Goal: Task Accomplishment & Management: Complete application form

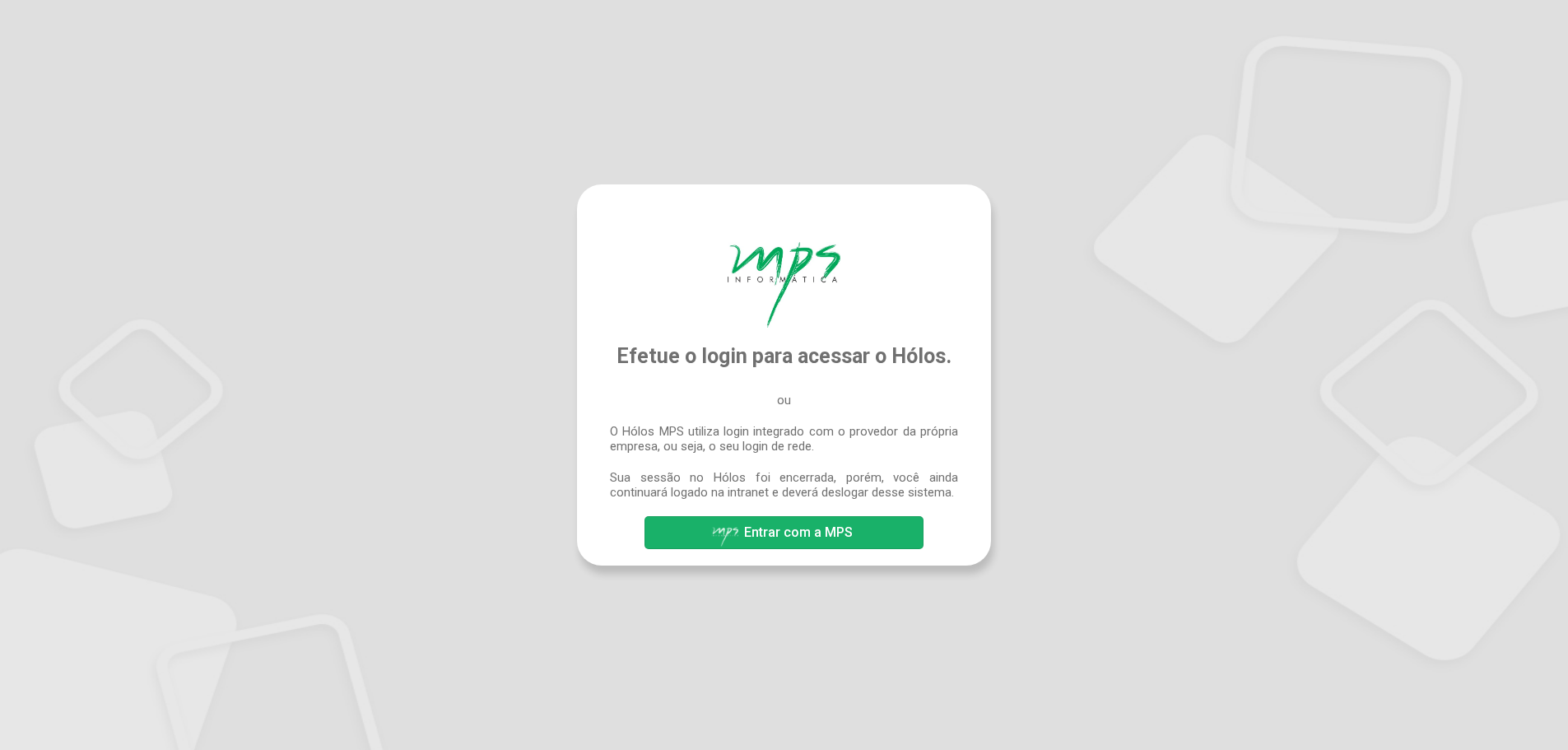
drag, startPoint x: 817, startPoint y: 540, endPoint x: 825, endPoint y: 541, distance: 8.1
click at [817, 540] on span "Entrar com a MPS" at bounding box center [798, 532] width 108 height 15
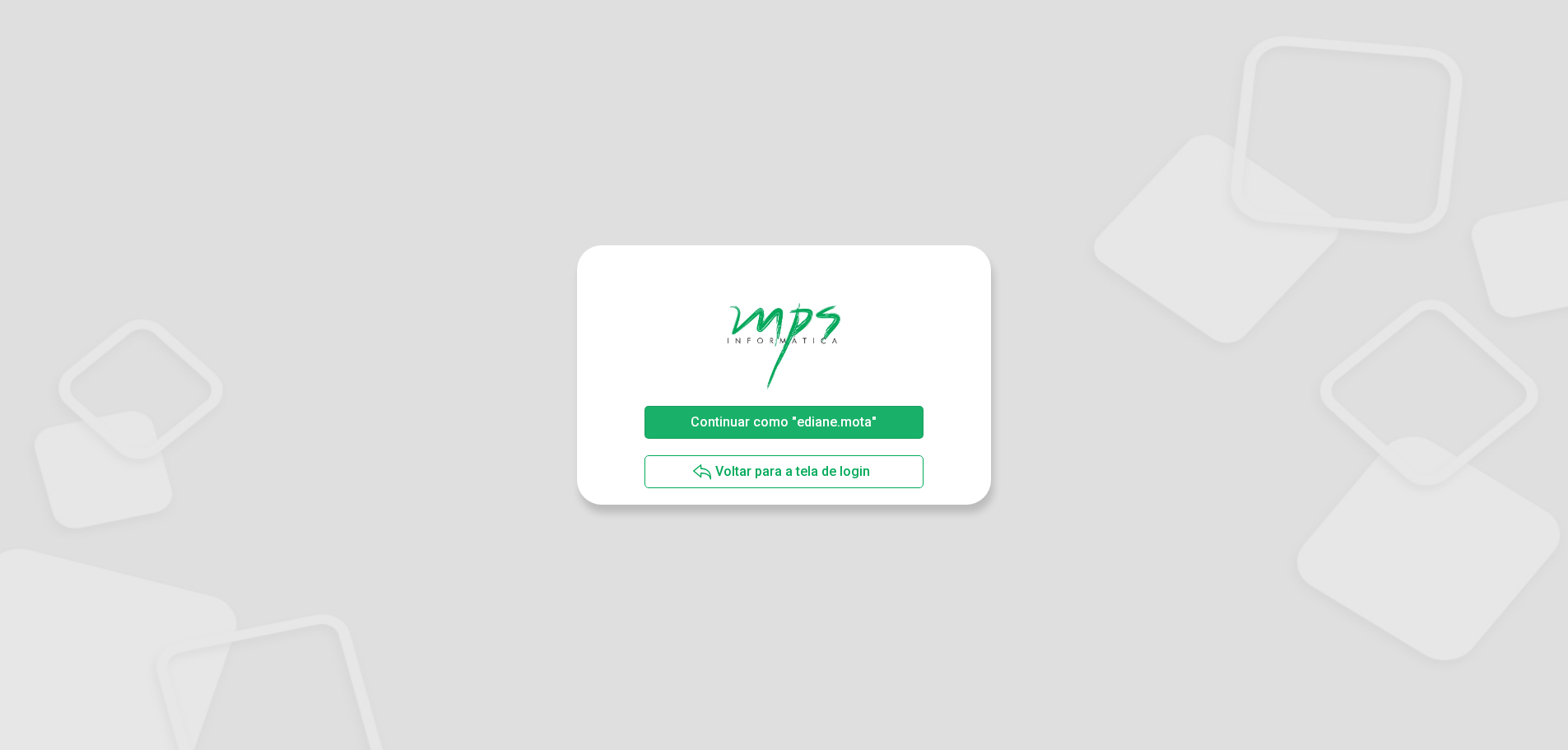
drag, startPoint x: 804, startPoint y: 414, endPoint x: 824, endPoint y: 427, distance: 23.9
click at [805, 414] on span "Continuar como "ediane.mota"" at bounding box center [783, 422] width 186 height 15
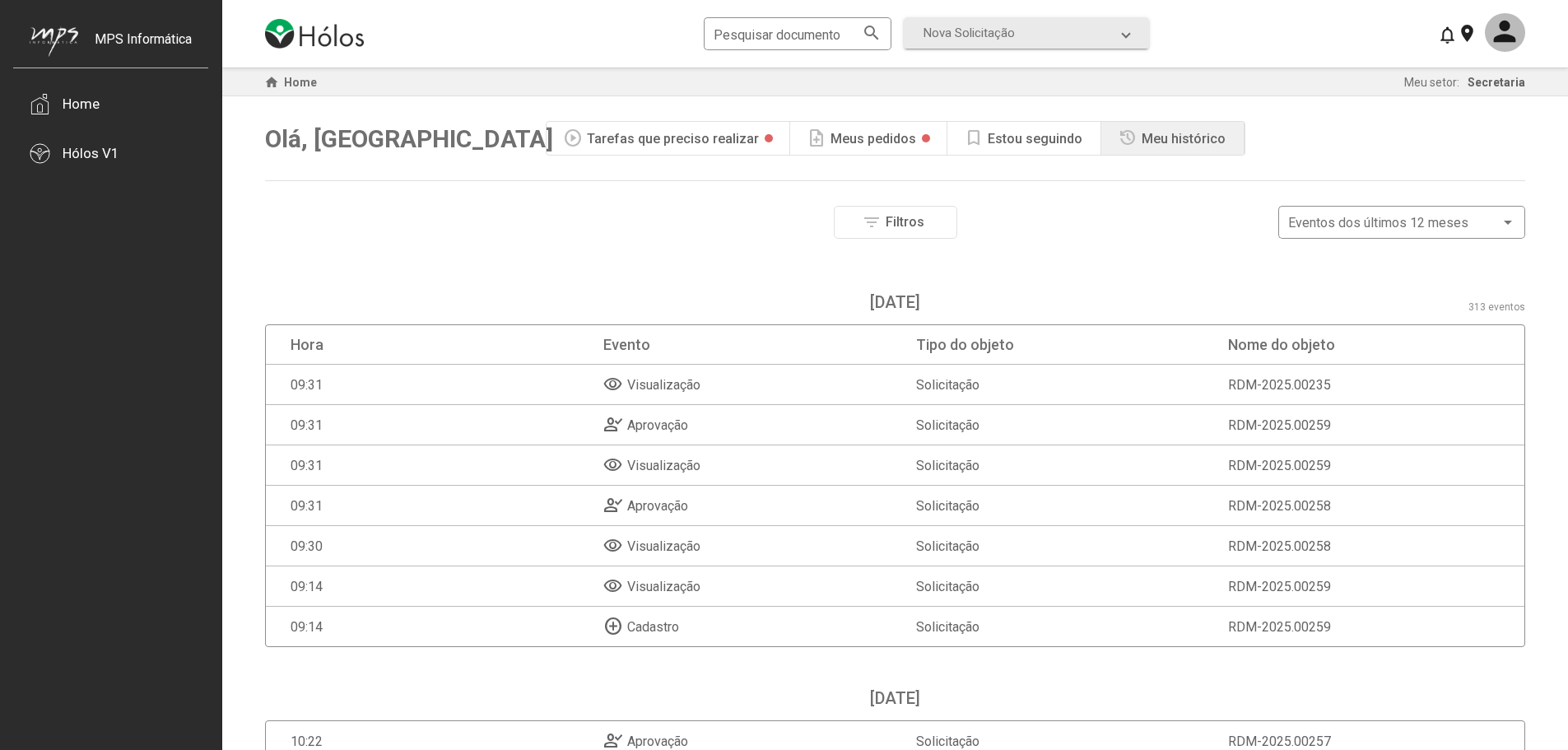
click at [719, 140] on div "Tarefas que preciso realizar" at bounding box center [672, 138] width 172 height 15
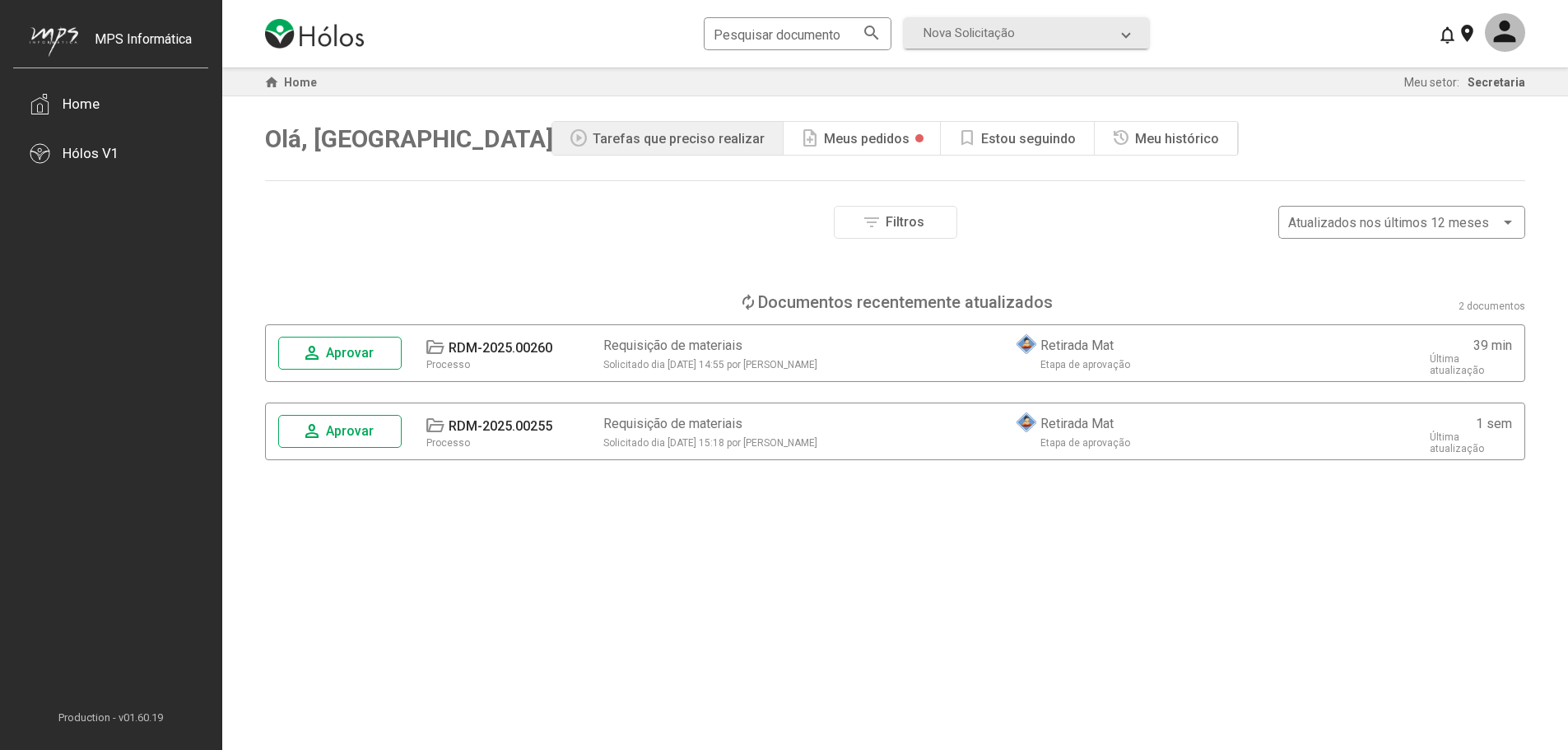
click at [337, 354] on span "Aprovar" at bounding box center [350, 353] width 48 height 15
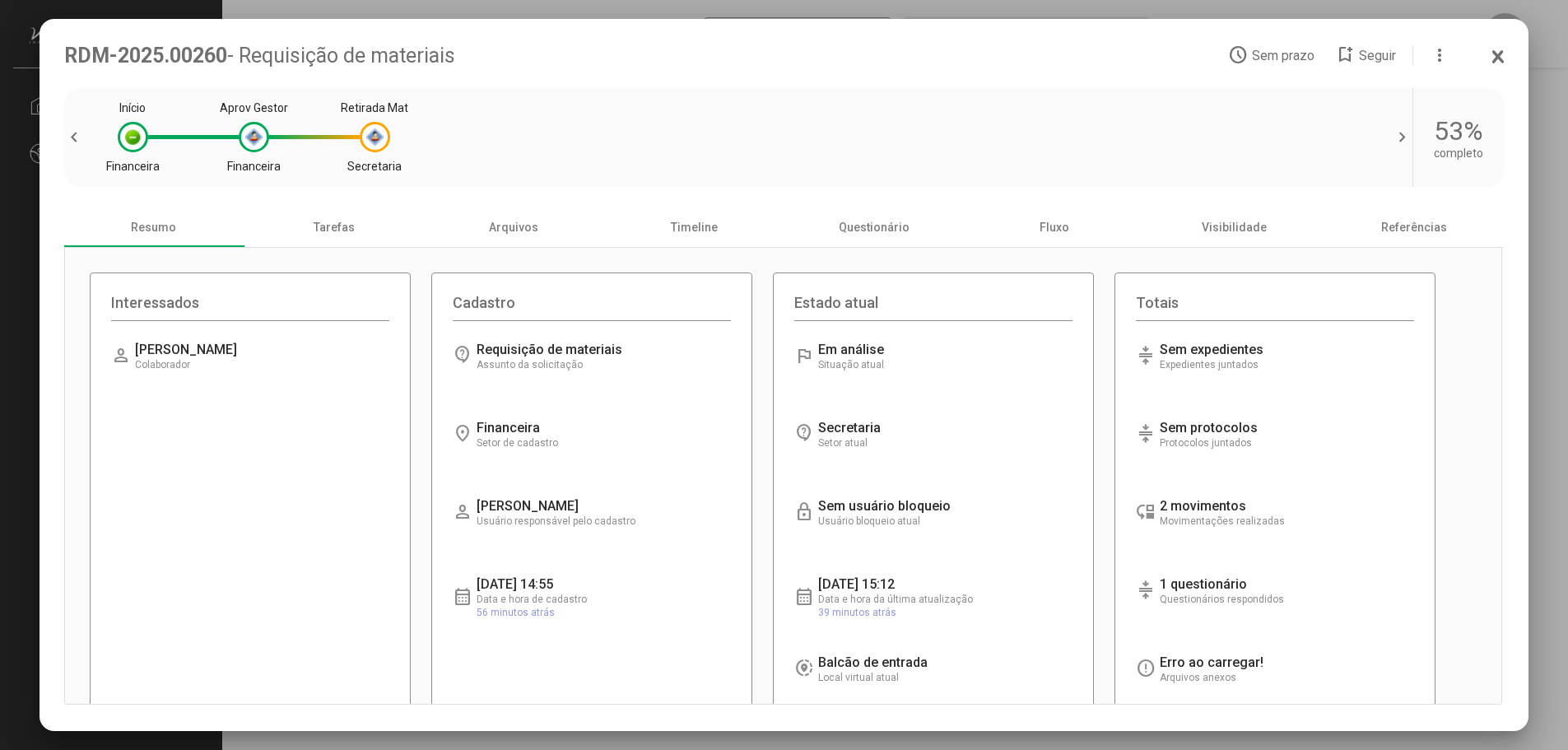
click at [392, 145] on div "Início Financeira Aprov Gestor Financeira Retirada Mat Secretaria" at bounding box center [738, 138] width 1267 height 82
click at [373, 144] on div at bounding box center [375, 137] width 17 height 17
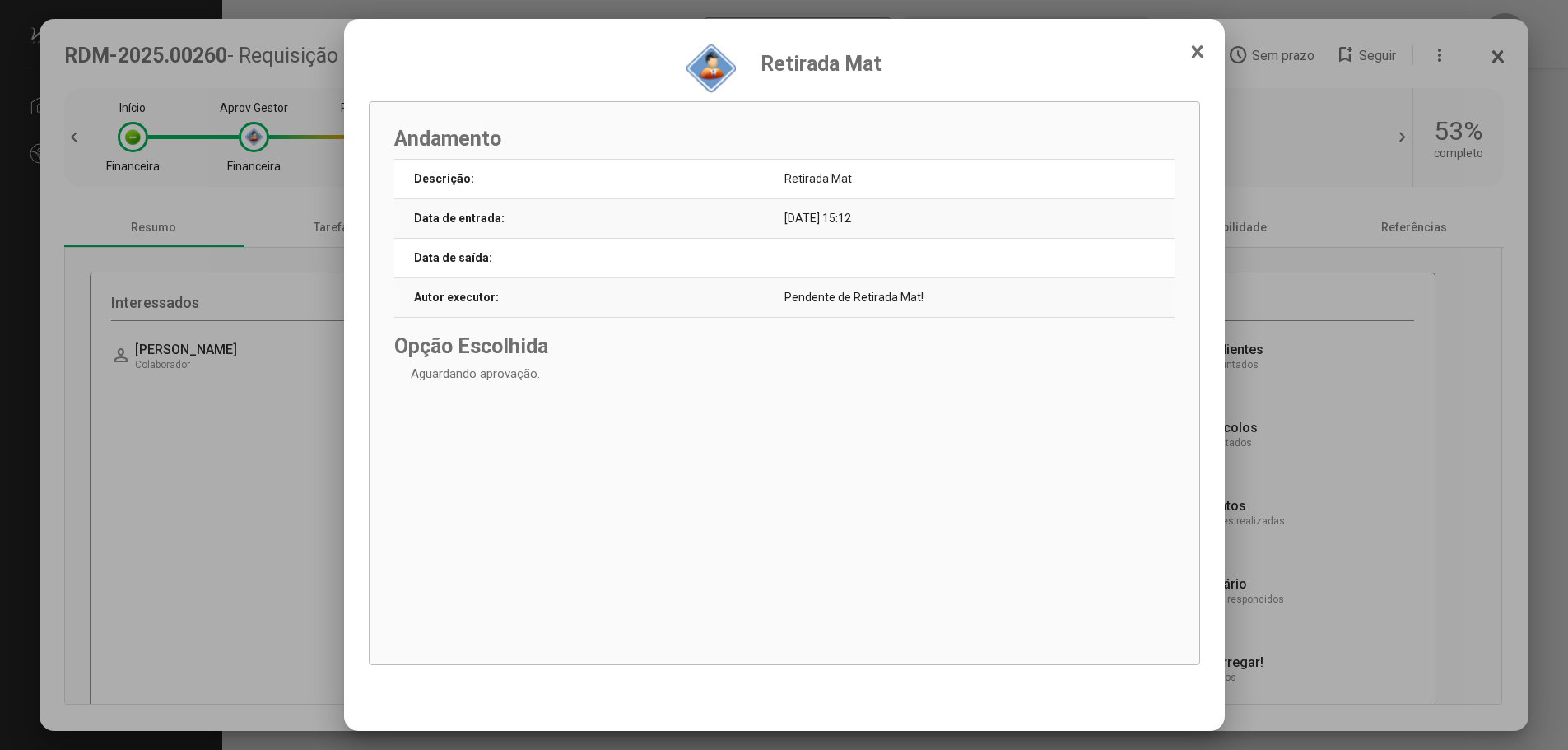
click at [1194, 49] on icon at bounding box center [1196, 51] width 9 height 11
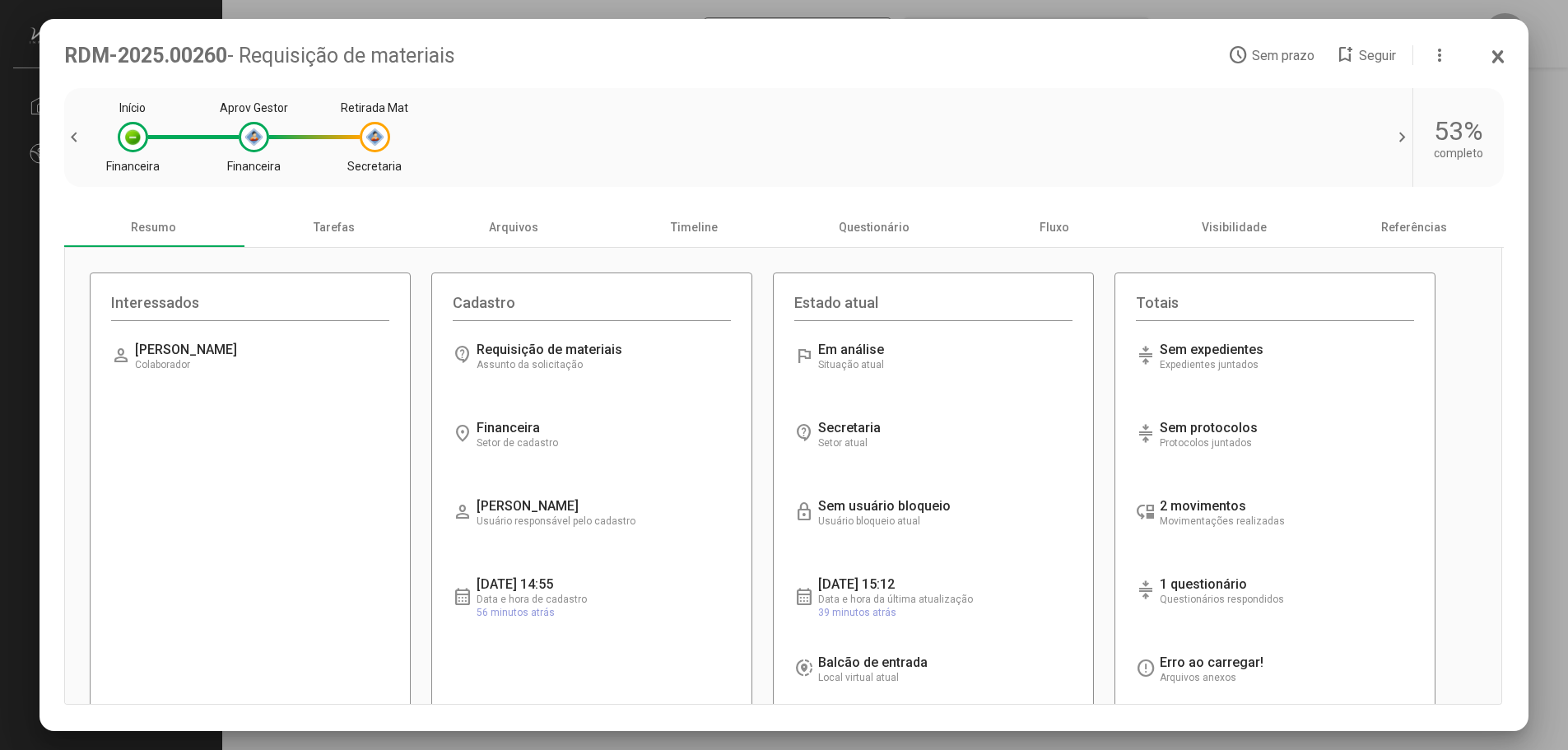
click at [1495, 55] on icon at bounding box center [1498, 56] width 9 height 11
